Goal: Information Seeking & Learning: Learn about a topic

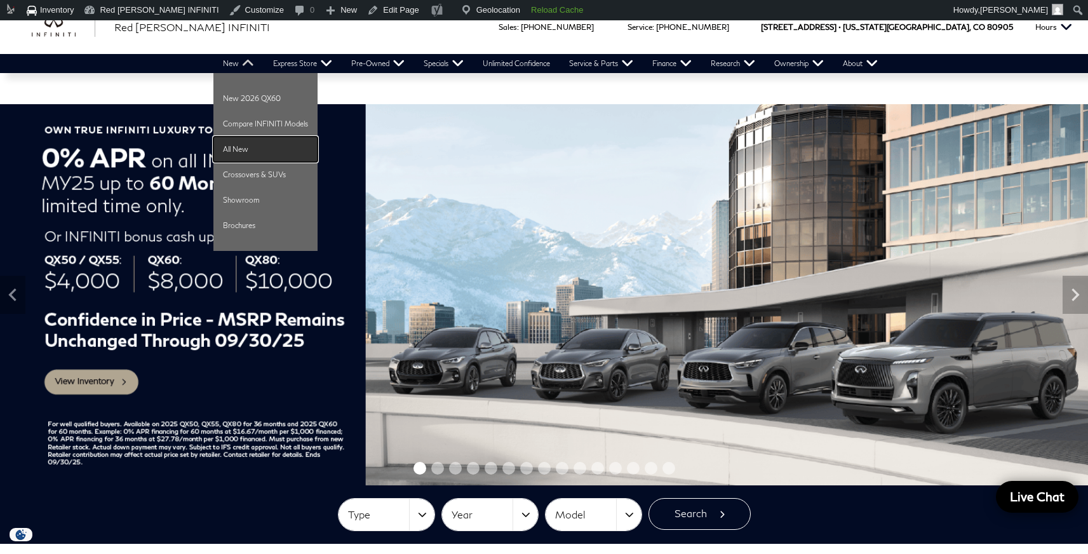
click at [226, 143] on link "All New" at bounding box center [265, 149] width 104 height 25
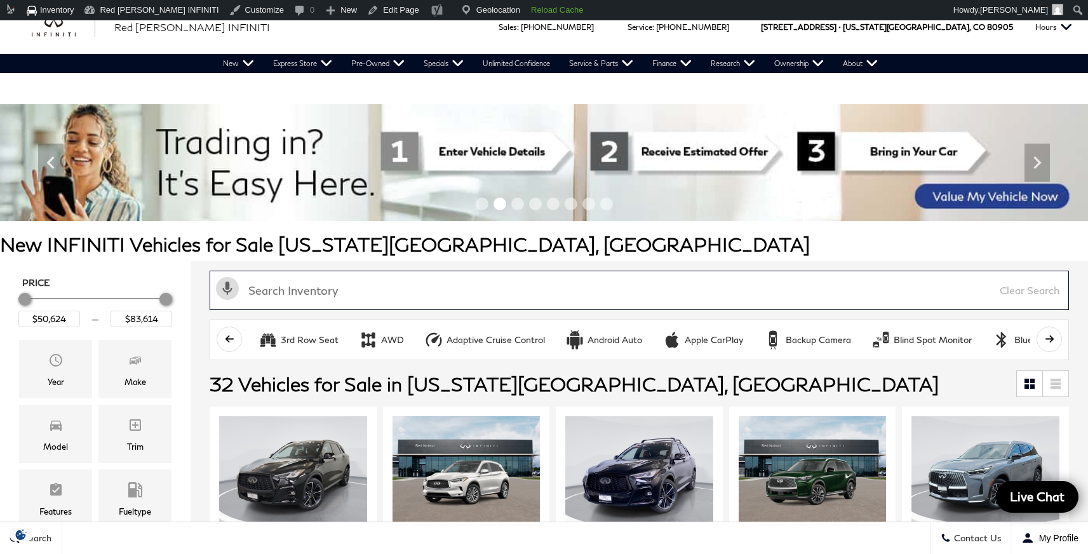
click at [370, 294] on input "text" at bounding box center [640, 290] width 860 height 39
paste input "QX101776X"
type input "QX101776X"
type input "$50,859"
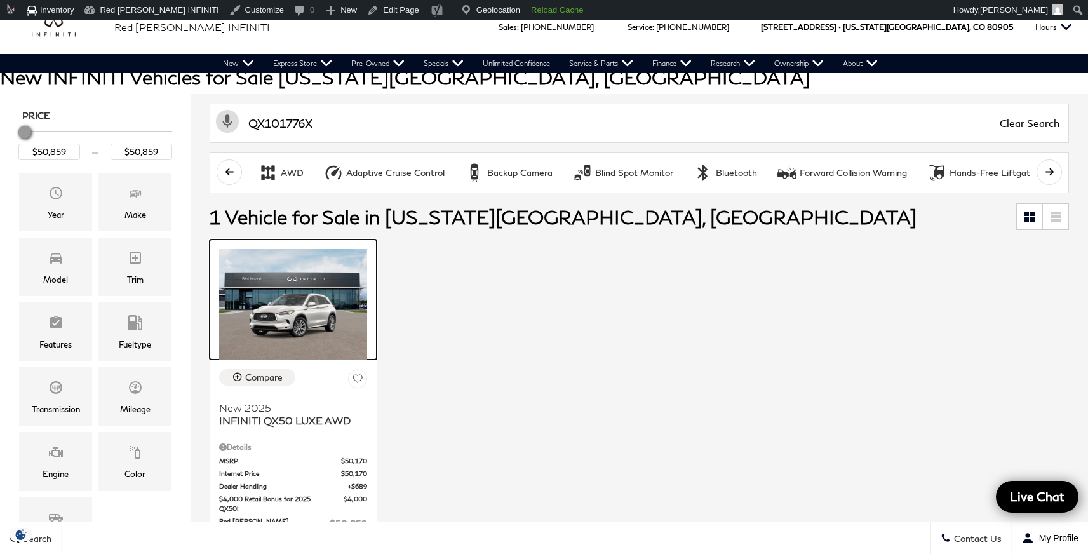
scroll to position [95, 0]
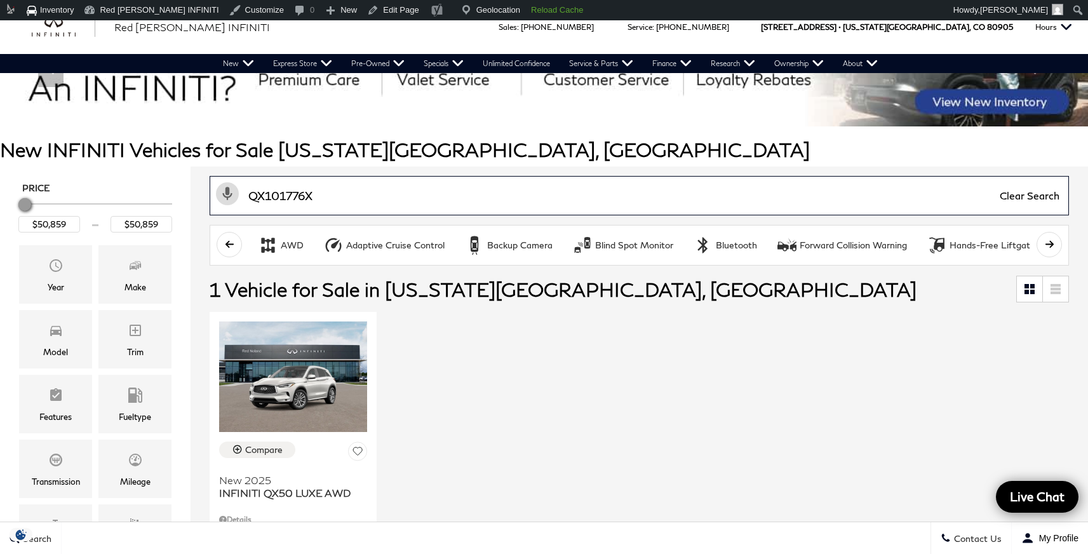
click at [311, 197] on input "QX101776X" at bounding box center [640, 195] width 860 height 39
paste input "359645"
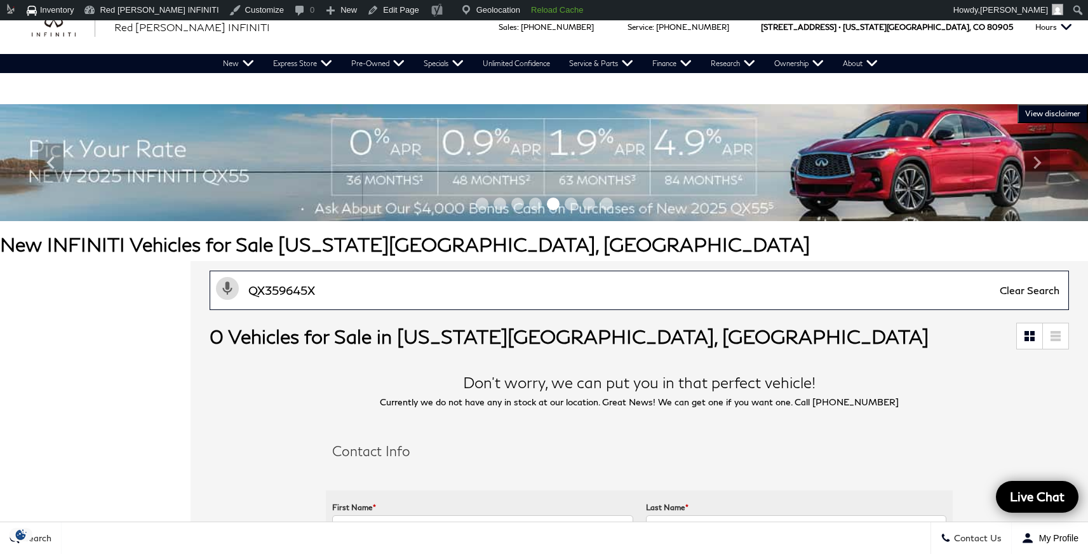
click at [335, 289] on input "QX359645X" at bounding box center [640, 290] width 860 height 39
paste input "34866"
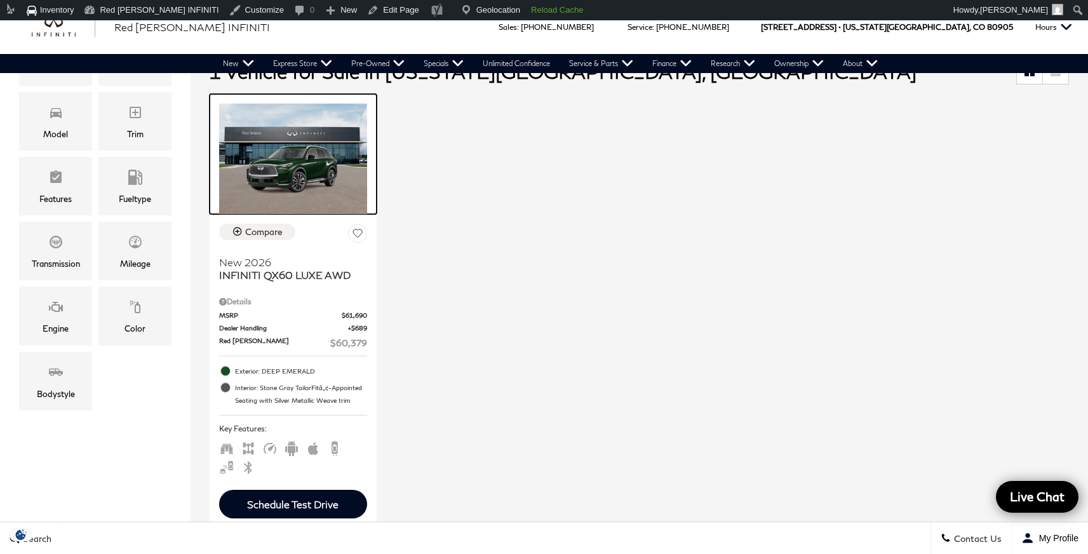
scroll to position [65, 0]
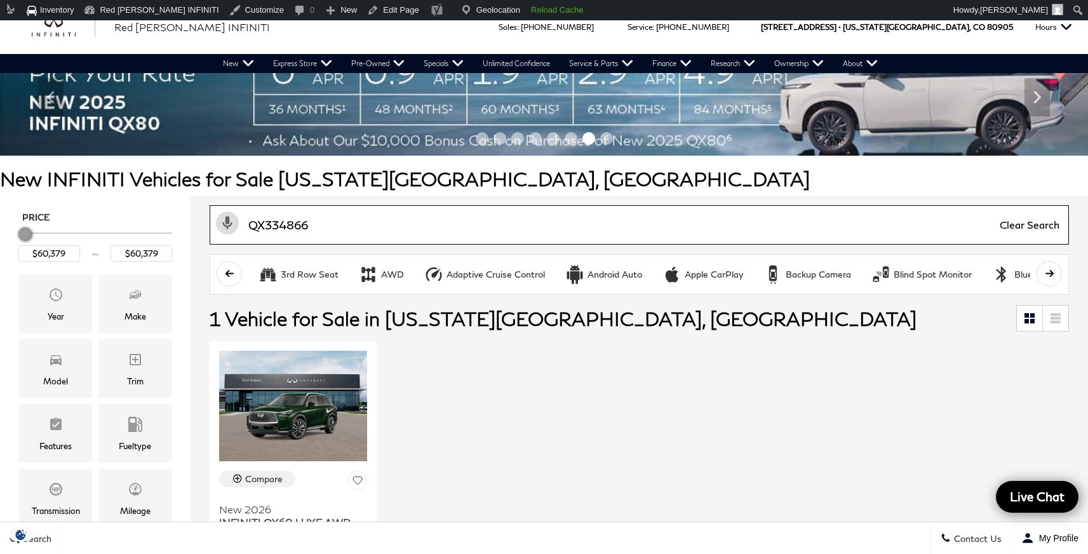
click at [341, 222] on input "QX334866" at bounding box center [640, 224] width 860 height 39
paste input "405547"
type input "QX405547"
type input "$81,389"
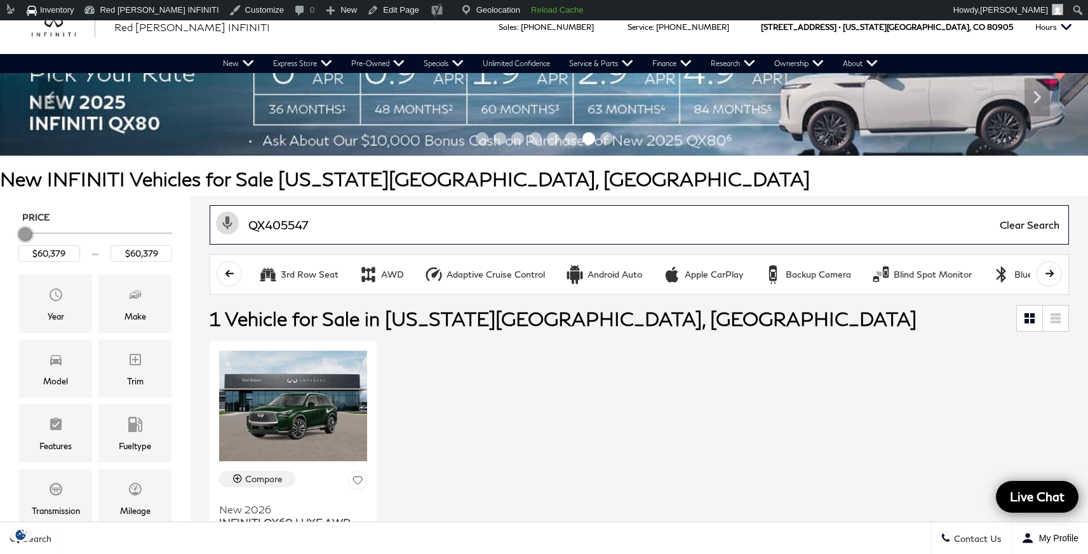
type input "$81,389"
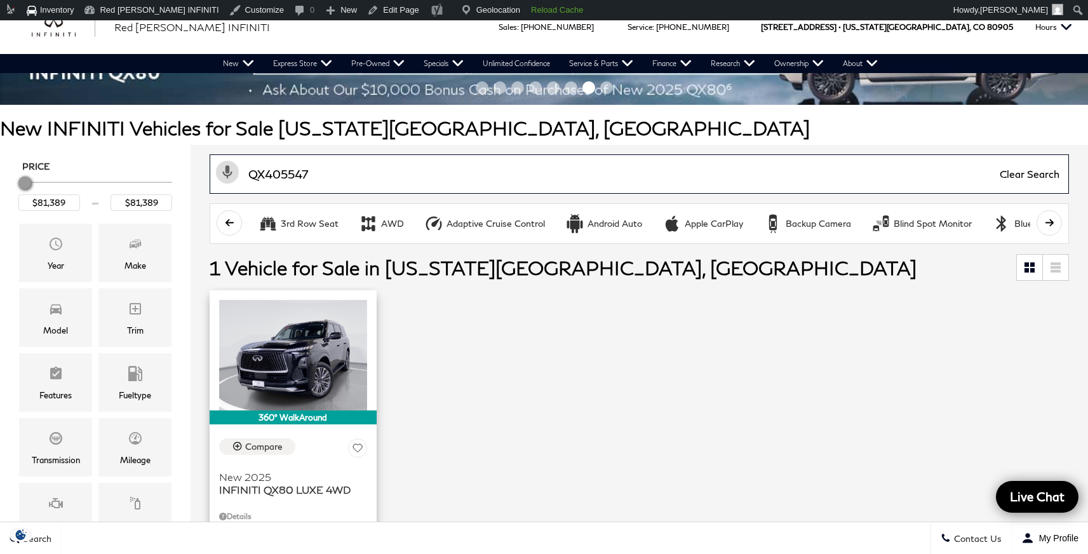
scroll to position [209, 0]
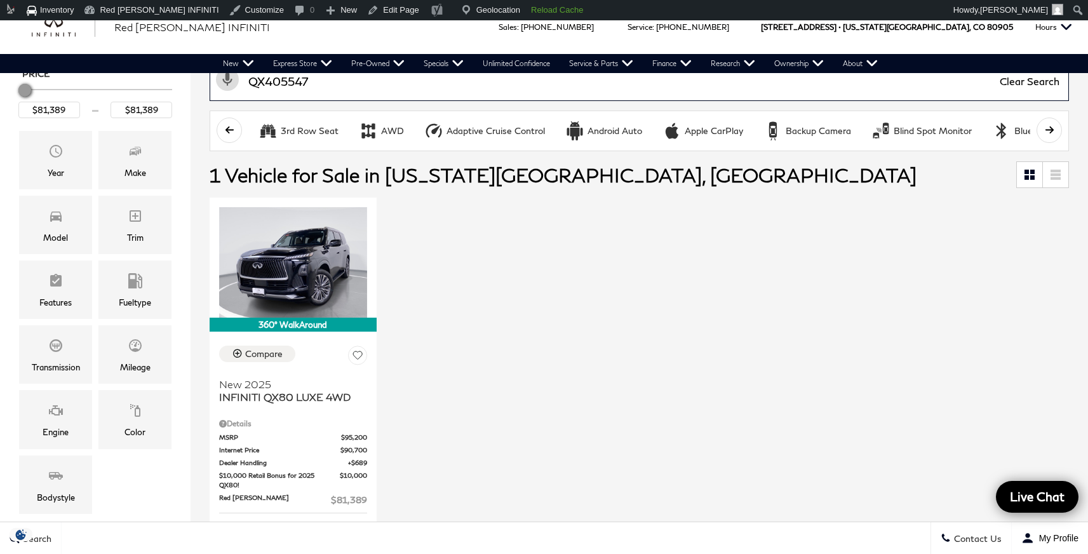
click at [292, 94] on input "QX405547" at bounding box center [640, 81] width 860 height 39
paste input "30785"
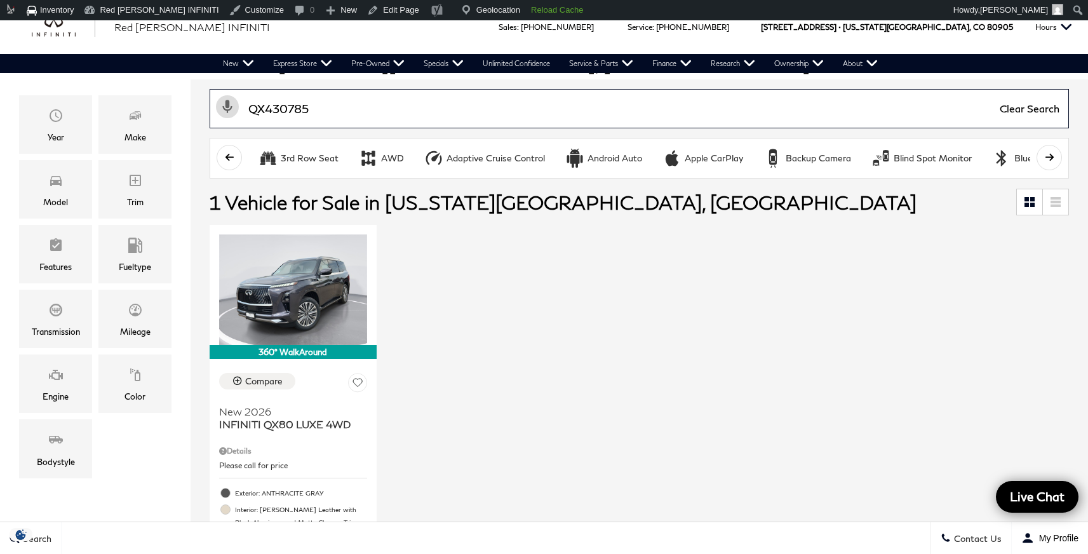
scroll to position [216, 0]
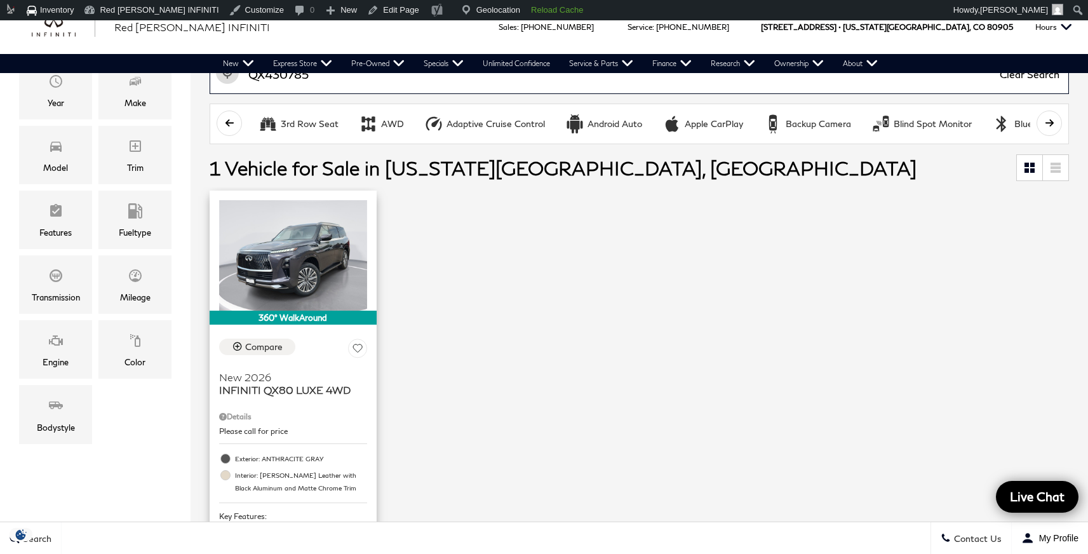
type input "QX430785"
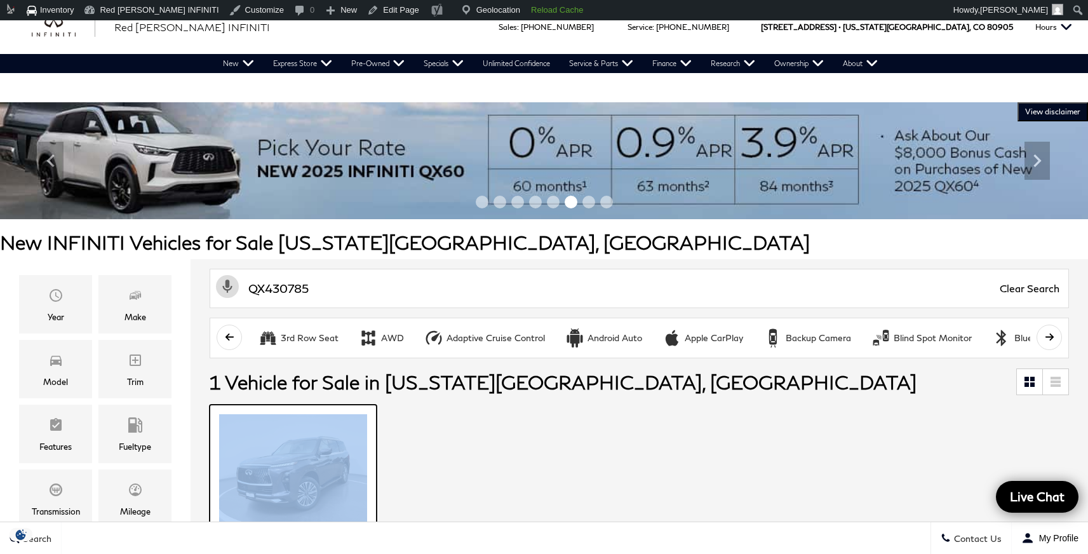
scroll to position [0, 0]
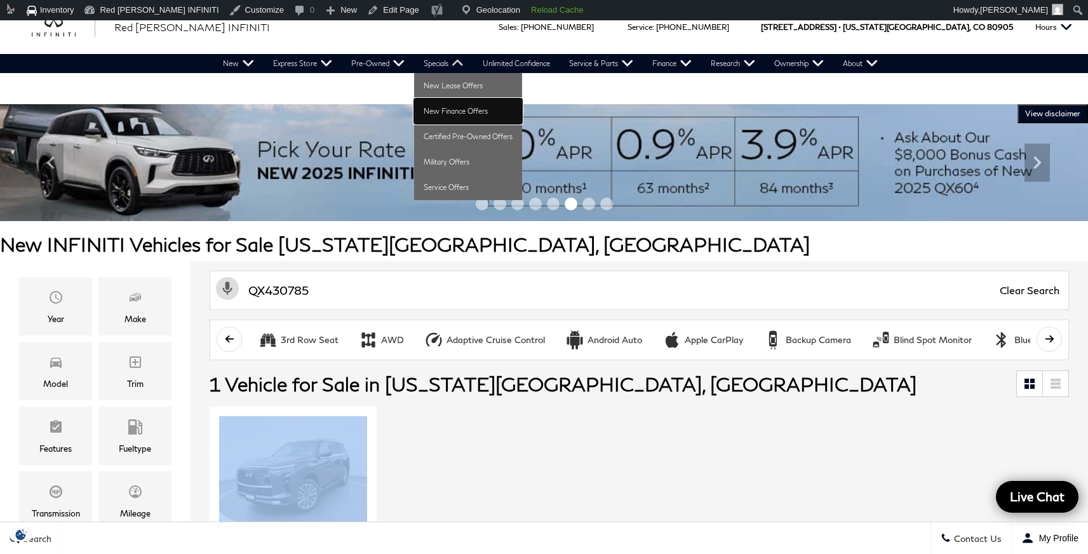
click at [441, 111] on link "New Finance Offers" at bounding box center [468, 110] width 108 height 25
